Goal: Use online tool/utility: Utilize a website feature to perform a specific function

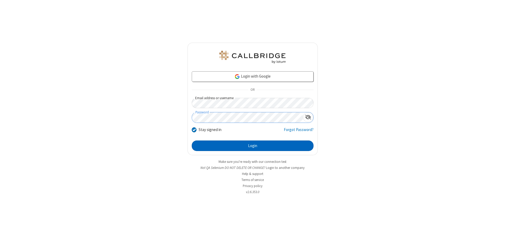
click at [253, 146] on button "Login" at bounding box center [253, 145] width 122 height 11
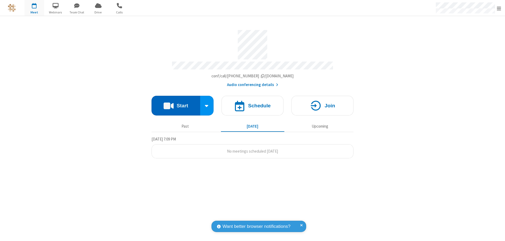
click at [176, 103] on button "Start" at bounding box center [176, 106] width 49 height 20
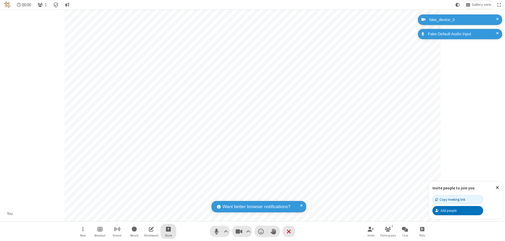
click at [168, 229] on span "Start sharing" at bounding box center [168, 229] width 5 height 7
click at [147, 216] on span "Share my screen" at bounding box center [147, 216] width 6 height 4
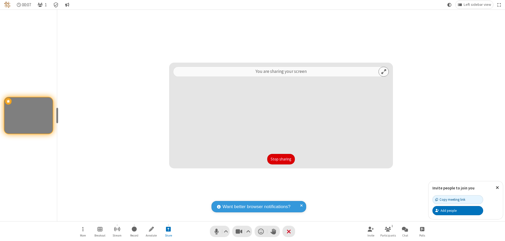
click at [281, 159] on button "Stop sharing" at bounding box center [281, 159] width 28 height 11
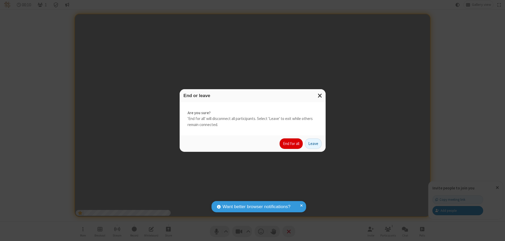
click at [291, 144] on button "End for all" at bounding box center [291, 143] width 23 height 11
